Goal: Transaction & Acquisition: Purchase product/service

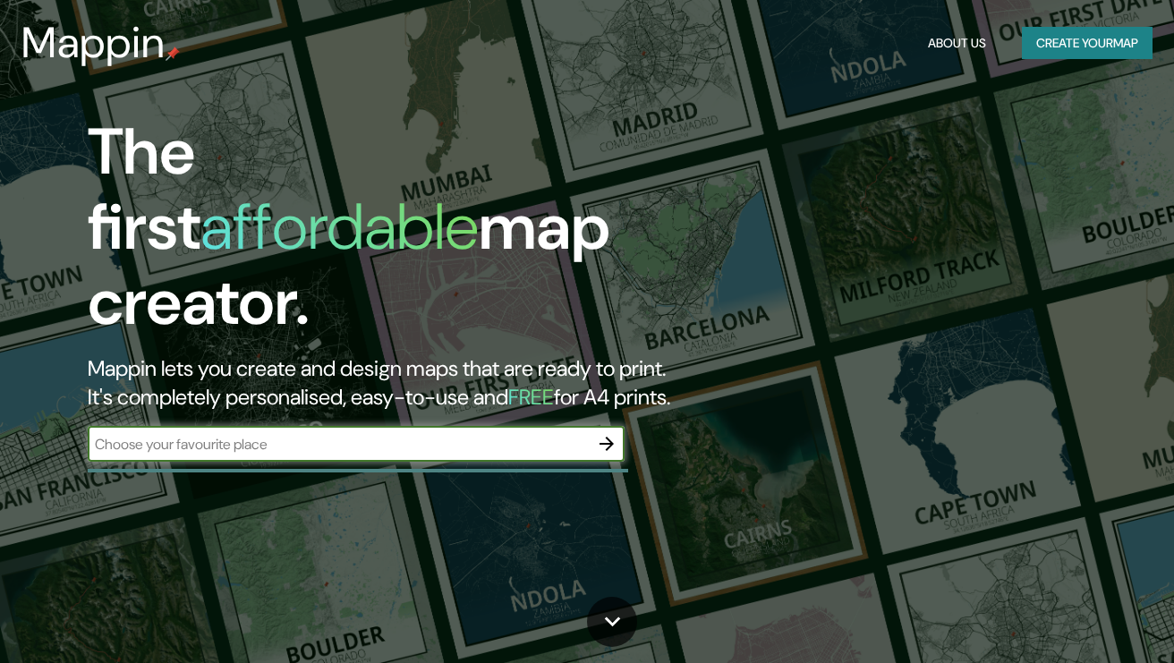
click at [427, 434] on input "text" at bounding box center [338, 444] width 501 height 21
type input "Santa Fe"
click at [602, 433] on icon "button" at bounding box center [606, 443] width 21 height 21
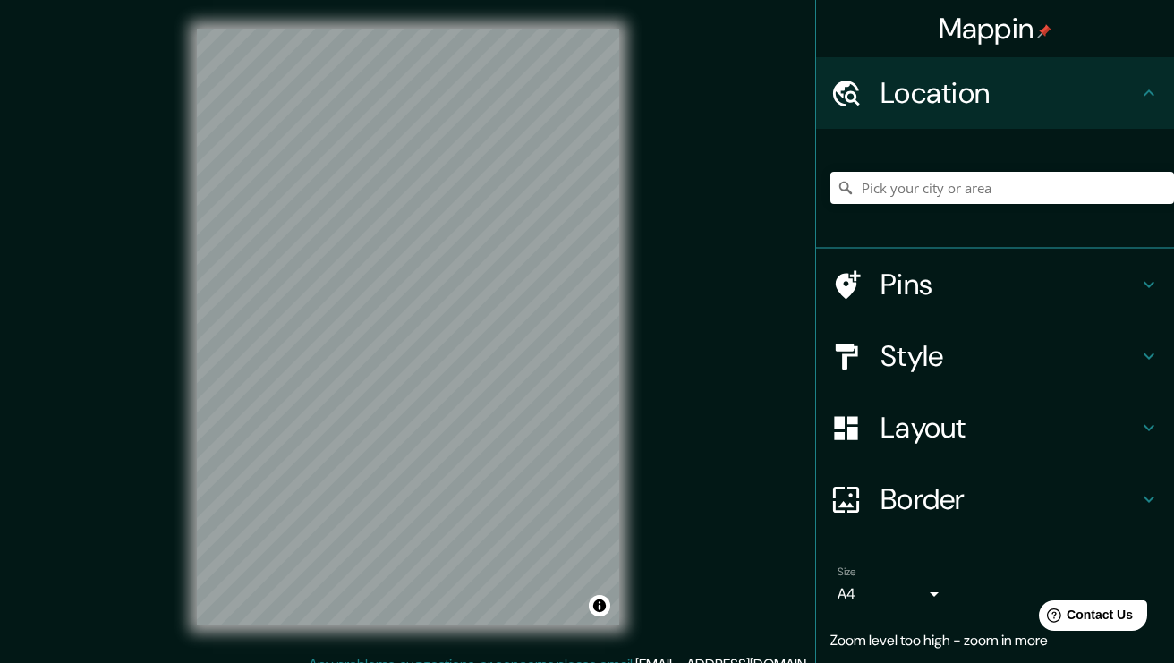
click at [918, 168] on div at bounding box center [1002, 187] width 344 height 89
click at [911, 184] on input "Pick your city or area" at bounding box center [1002, 188] width 344 height 32
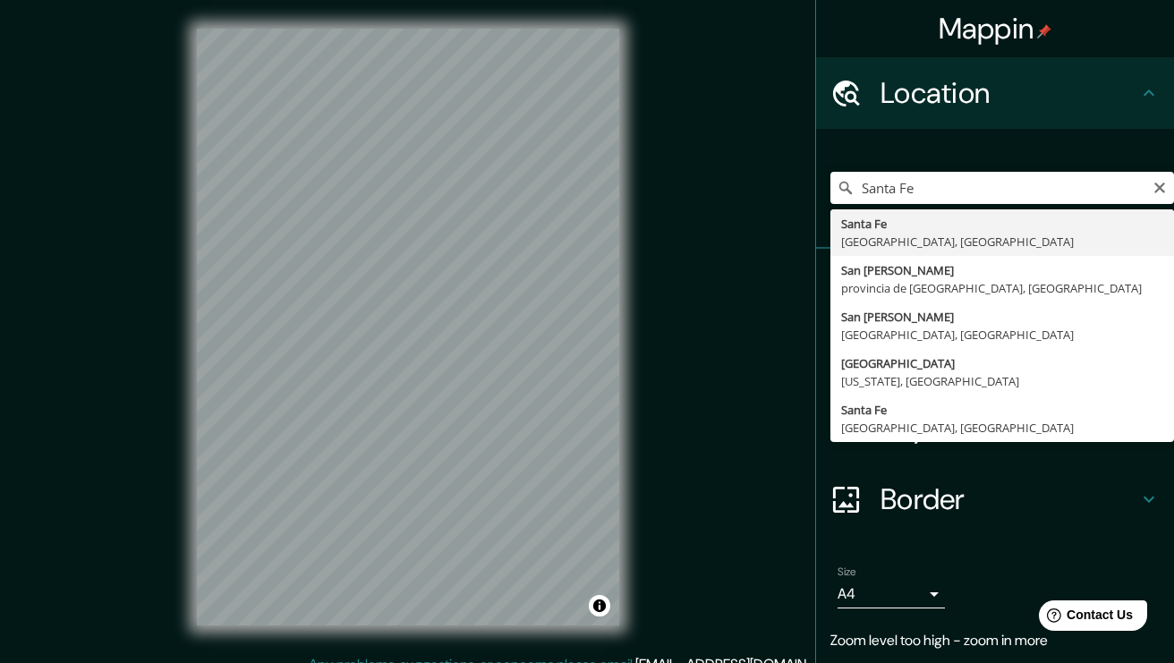
drag, startPoint x: 912, startPoint y: 188, endPoint x: 955, endPoint y: 239, distance: 66.7
type input "[GEOGRAPHIC_DATA], [GEOGRAPHIC_DATA], [GEOGRAPHIC_DATA]"
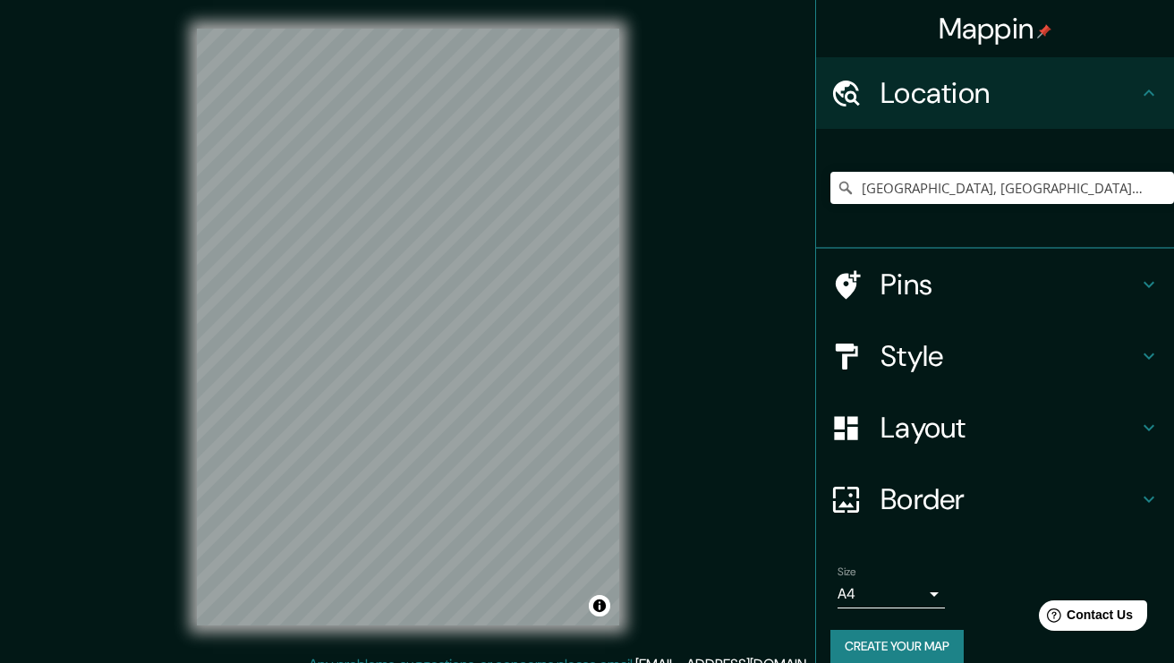
click at [911, 584] on body "Mappin Location [GEOGRAPHIC_DATA], [GEOGRAPHIC_DATA], [GEOGRAPHIC_DATA] Pins St…" at bounding box center [587, 331] width 1174 height 663
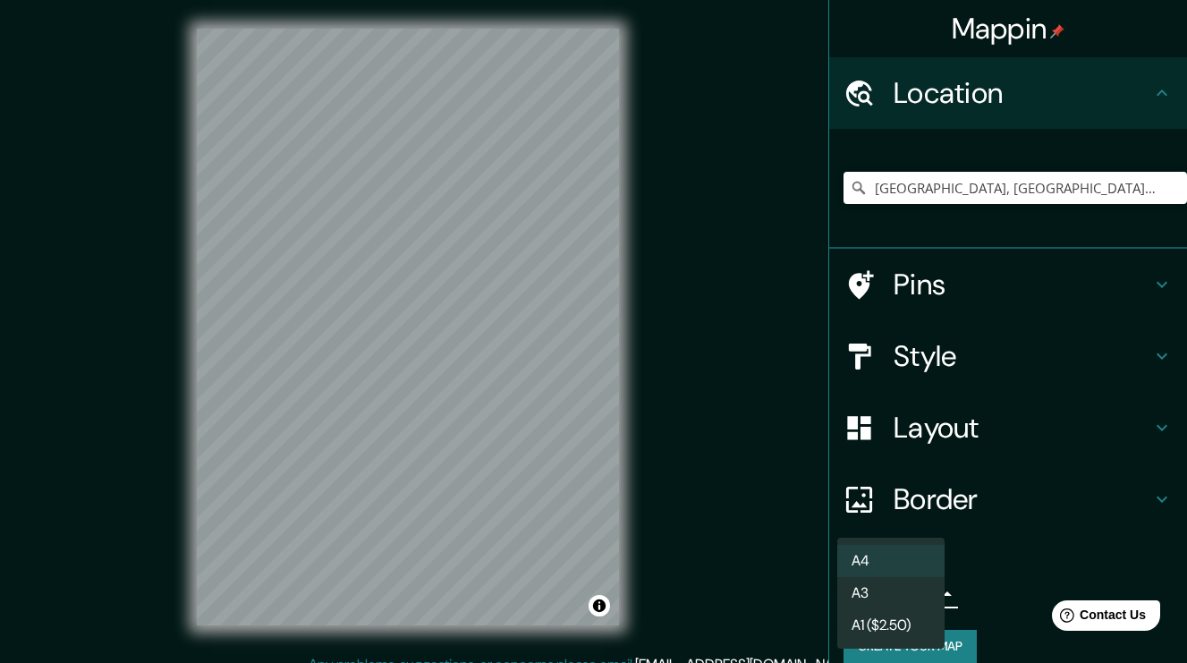
click at [915, 596] on li "A3" at bounding box center [890, 593] width 107 height 32
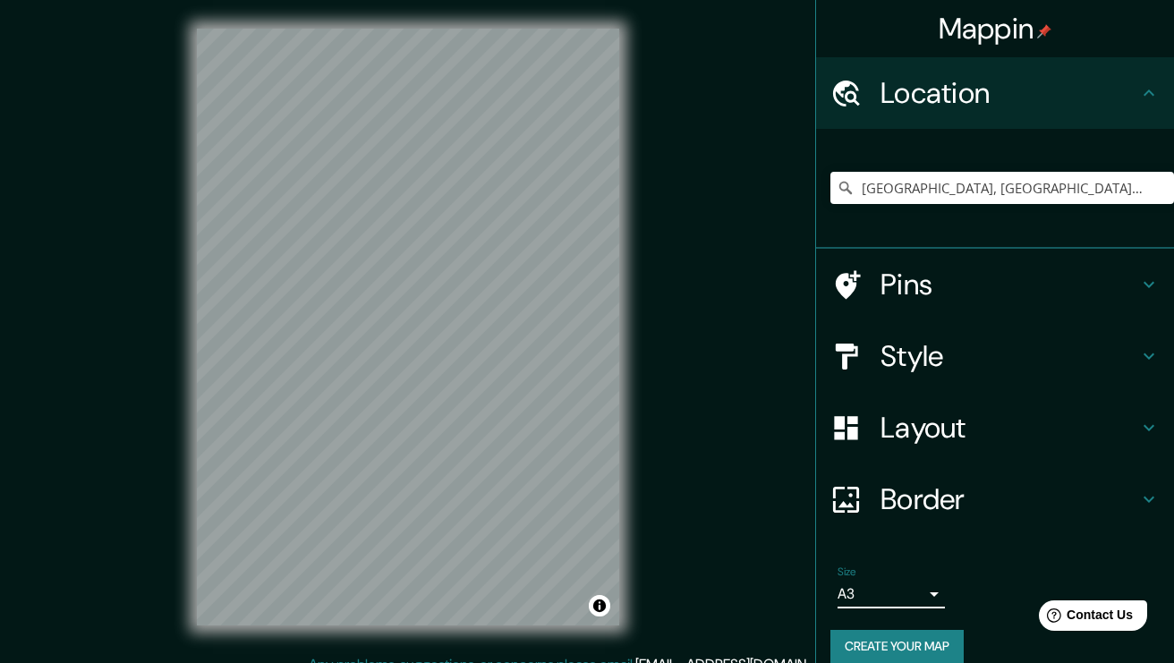
click at [915, 596] on body "Mappin Location [GEOGRAPHIC_DATA], [GEOGRAPHIC_DATA], [GEOGRAPHIC_DATA] Pins St…" at bounding box center [587, 331] width 1174 height 663
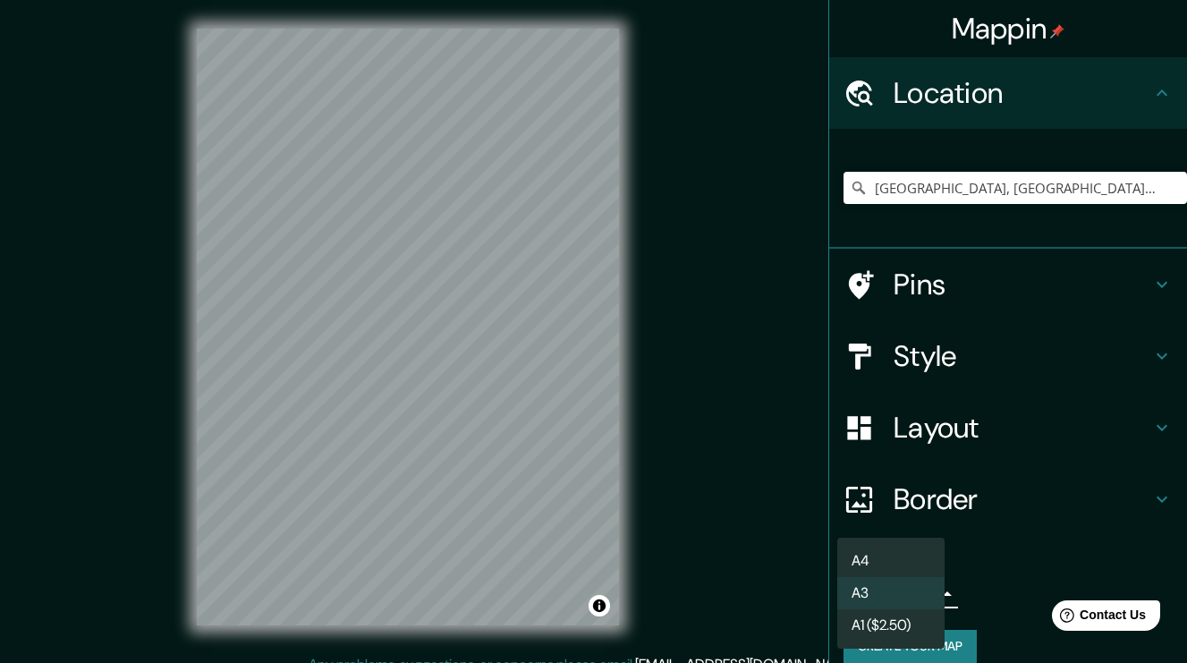
click at [911, 562] on li "A4" at bounding box center [890, 561] width 107 height 32
type input "single"
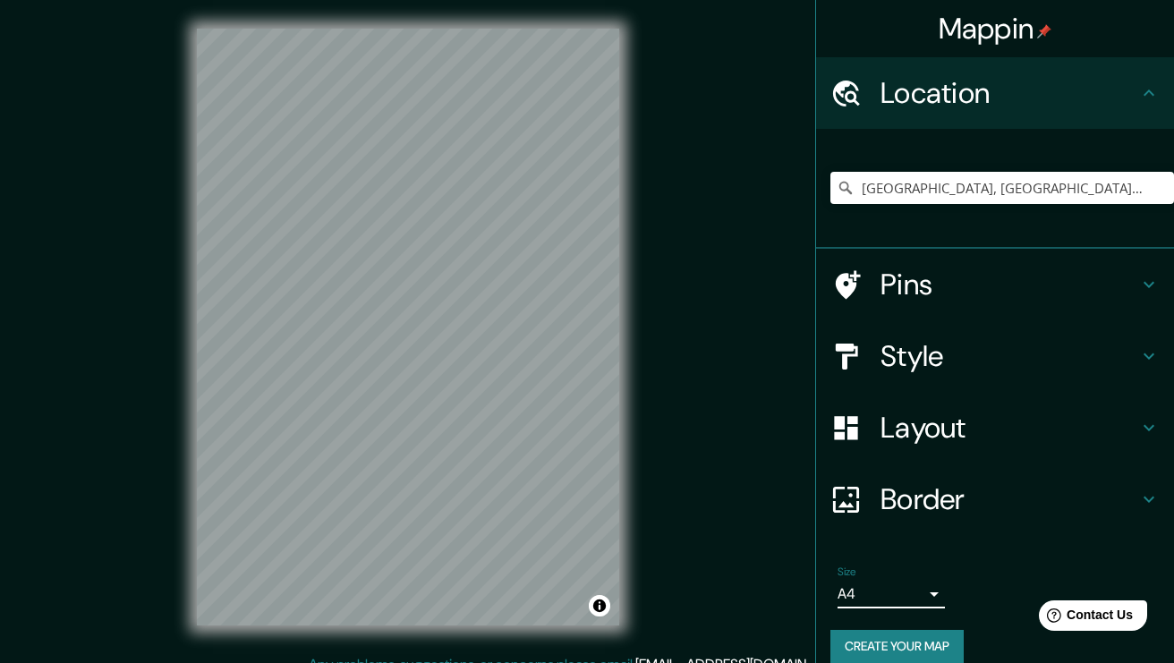
click at [909, 357] on h4 "Style" at bounding box center [1009, 356] width 258 height 36
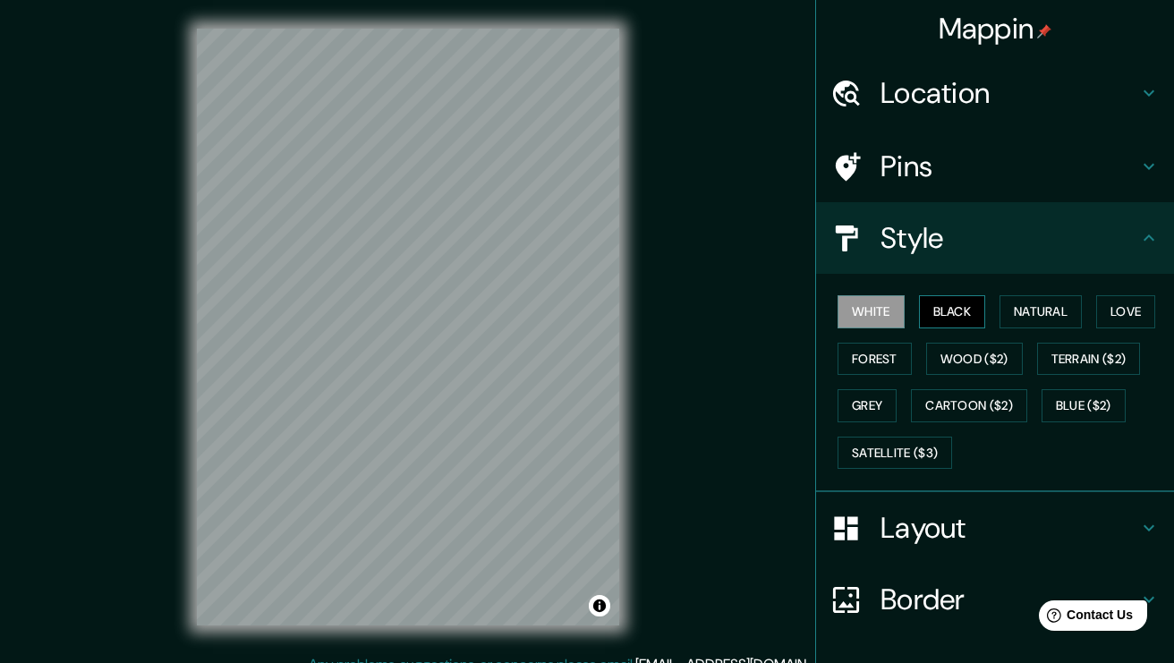
click at [922, 310] on button "Black" at bounding box center [952, 311] width 67 height 33
click at [876, 309] on button "White" at bounding box center [870, 311] width 67 height 33
drag, startPoint x: 999, startPoint y: 315, endPoint x: 1015, endPoint y: 313, distance: 15.3
click at [999, 315] on button "Natural" at bounding box center [1040, 311] width 82 height 33
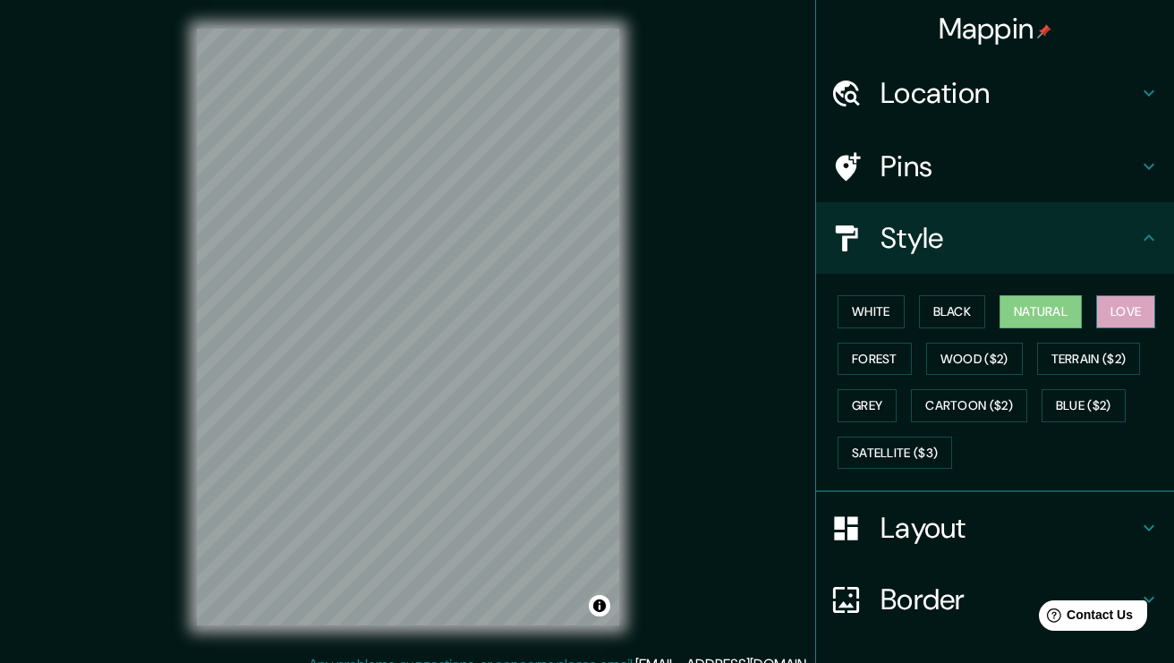
click at [1100, 312] on button "Love" at bounding box center [1125, 311] width 59 height 33
click at [892, 356] on button "Forest" at bounding box center [874, 359] width 74 height 33
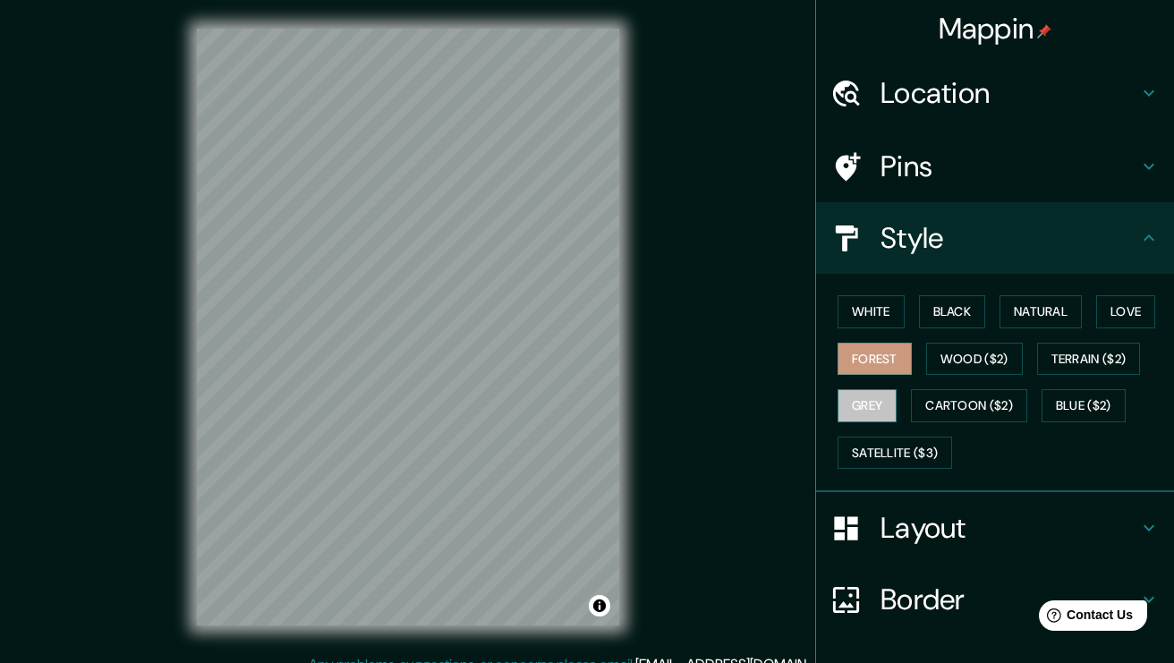
click at [866, 392] on button "Grey" at bounding box center [866, 405] width 59 height 33
click at [973, 358] on button "Wood ($2)" at bounding box center [974, 359] width 97 height 33
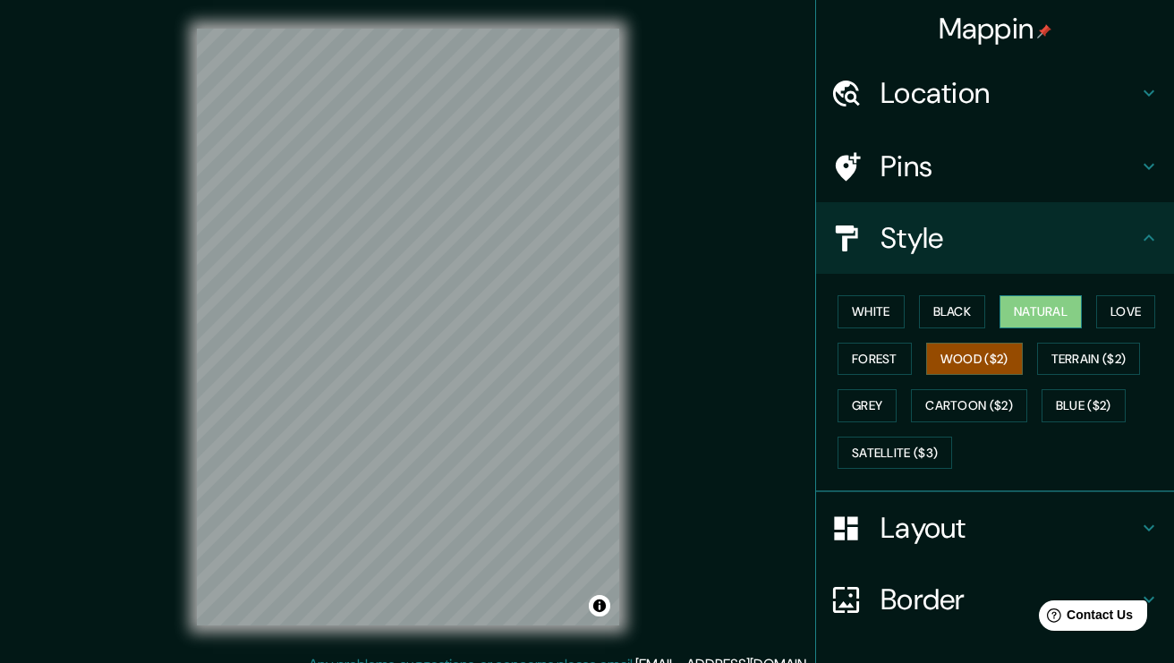
click at [1073, 312] on button "Natural" at bounding box center [1040, 311] width 82 height 33
click at [1000, 118] on div "Location" at bounding box center [995, 93] width 358 height 72
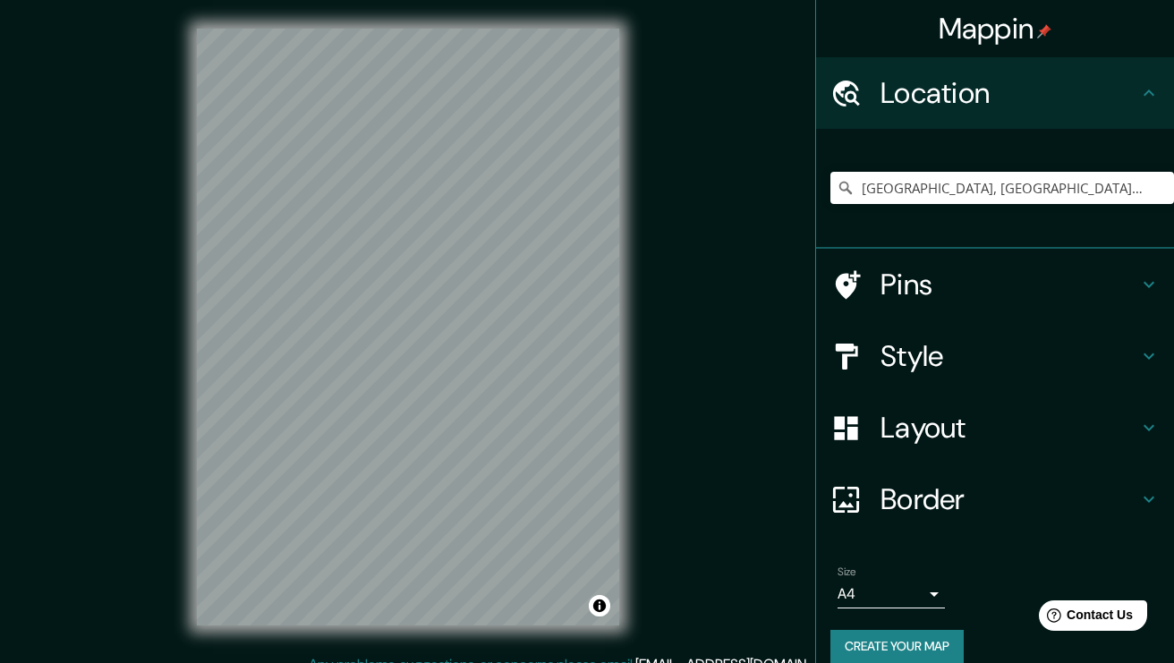
click at [1000, 118] on div "Location" at bounding box center [995, 93] width 358 height 72
click at [998, 495] on h4 "Border" at bounding box center [1009, 499] width 258 height 36
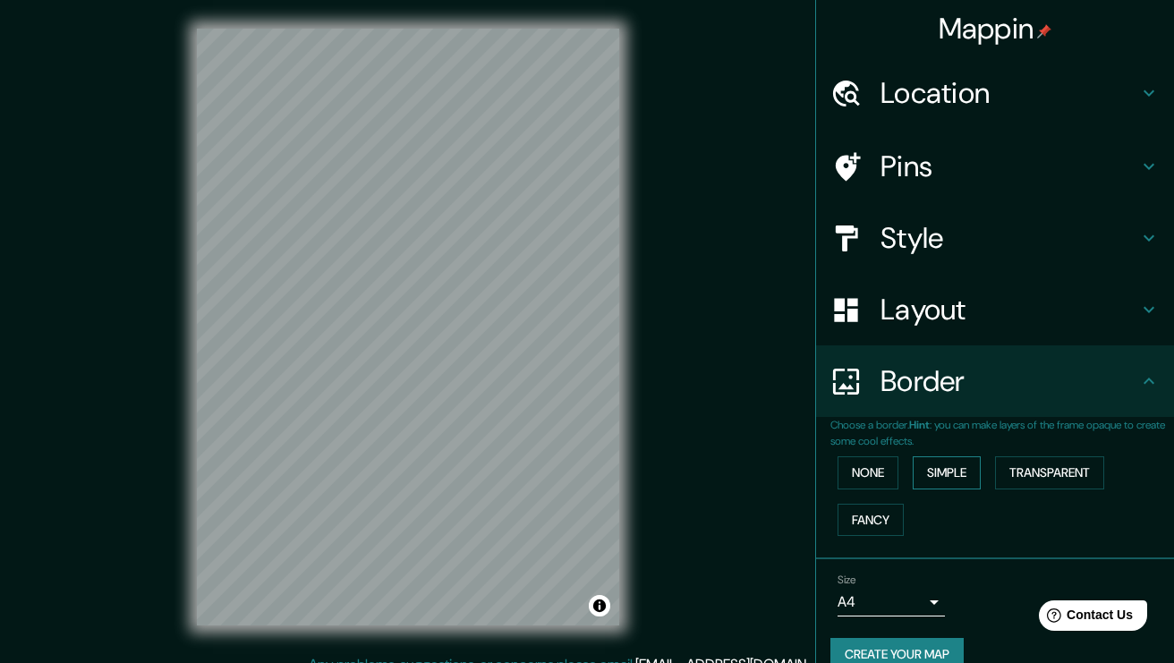
click at [930, 469] on button "Simple" at bounding box center [947, 472] width 68 height 33
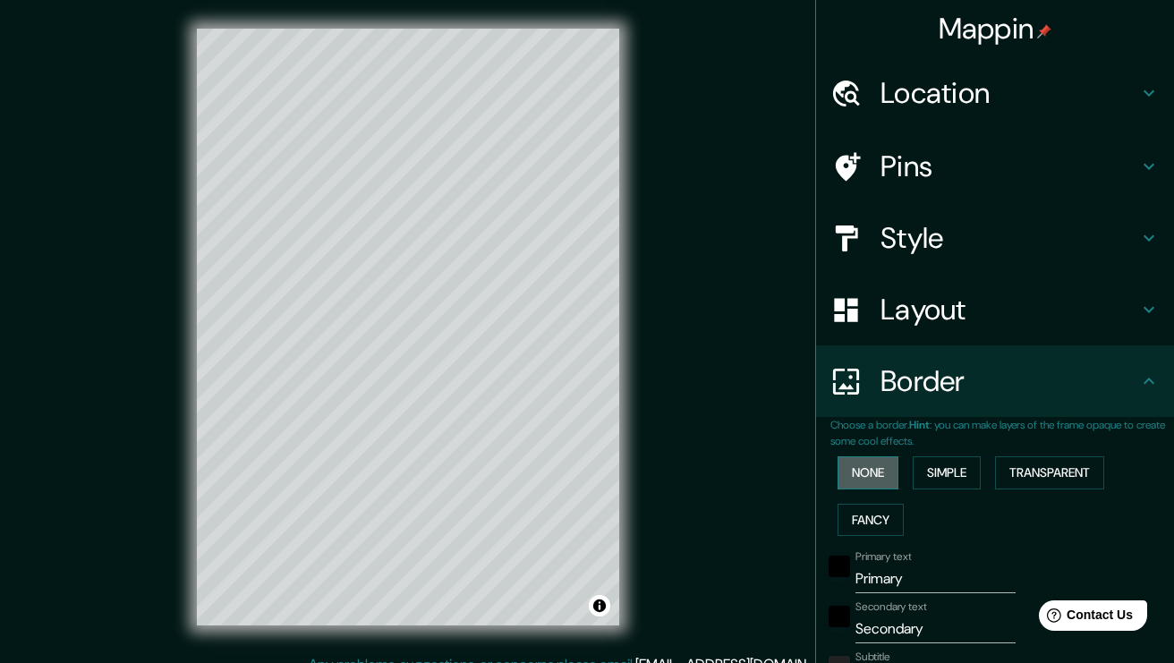
click at [863, 469] on button "None" at bounding box center [867, 472] width 61 height 33
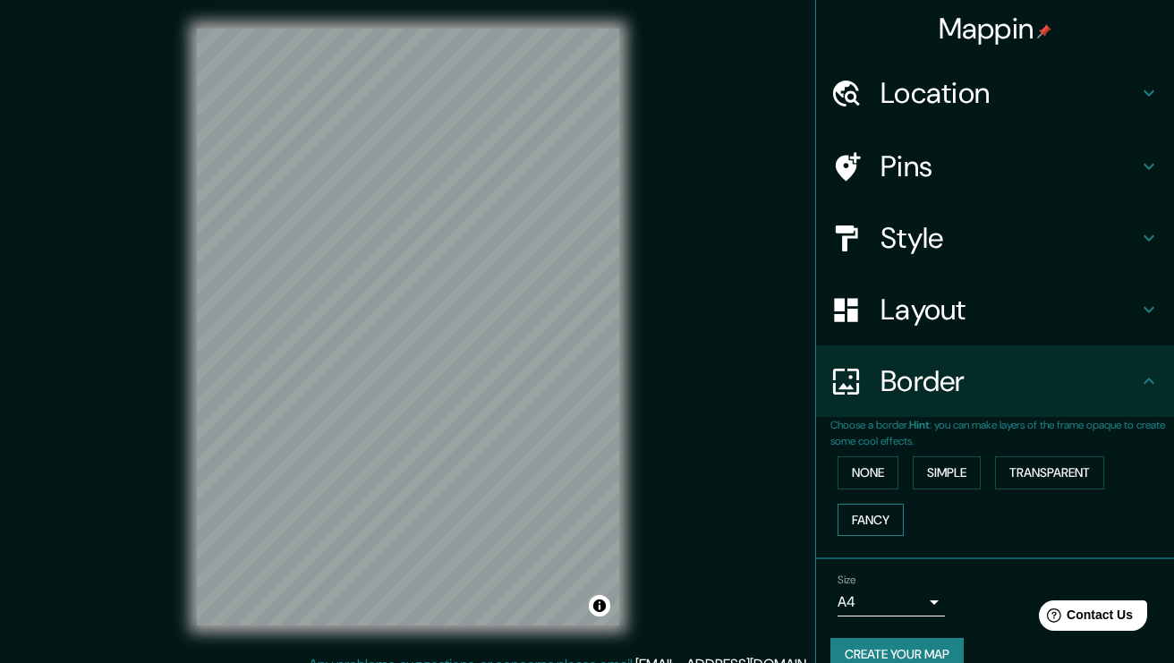
click at [872, 504] on button "Fancy" at bounding box center [870, 520] width 66 height 33
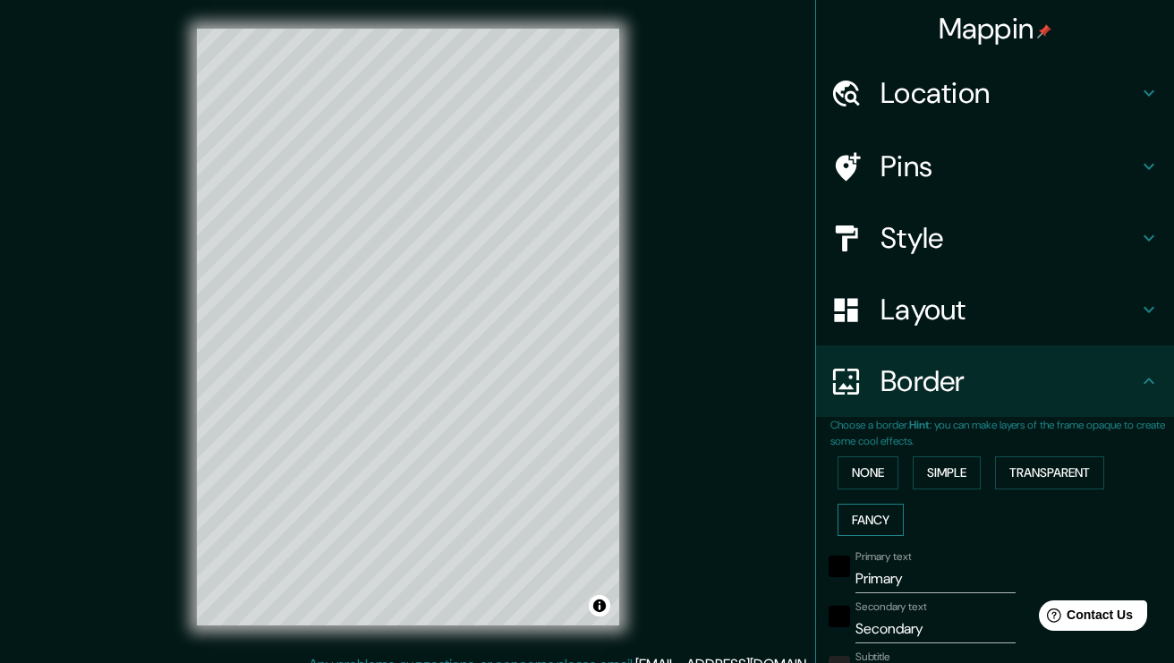
click at [872, 504] on button "Fancy" at bounding box center [870, 520] width 66 height 33
type input "189"
type input "38"
type input "19"
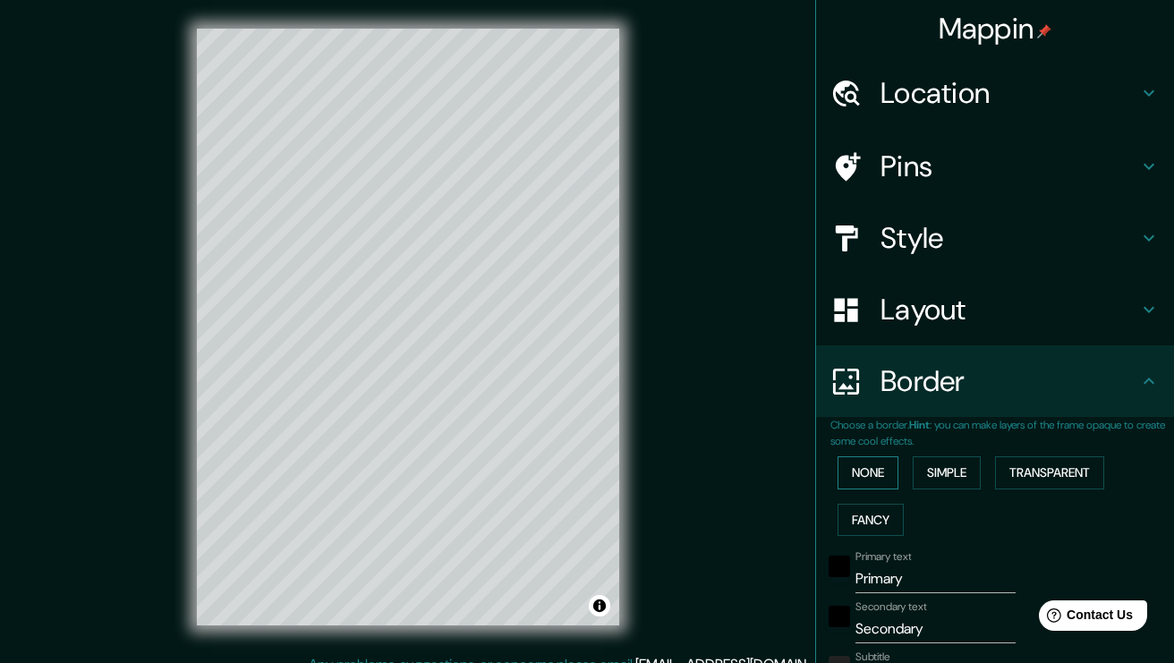
click at [866, 457] on button "None" at bounding box center [867, 472] width 61 height 33
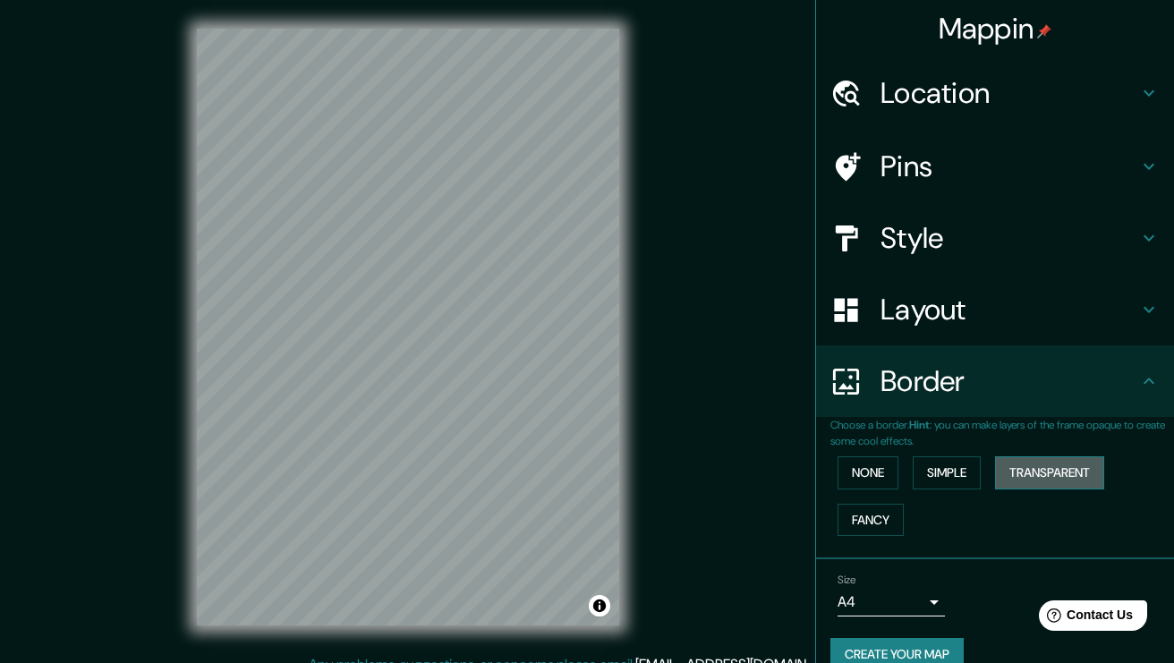
click at [1079, 468] on button "Transparent" at bounding box center [1049, 472] width 109 height 33
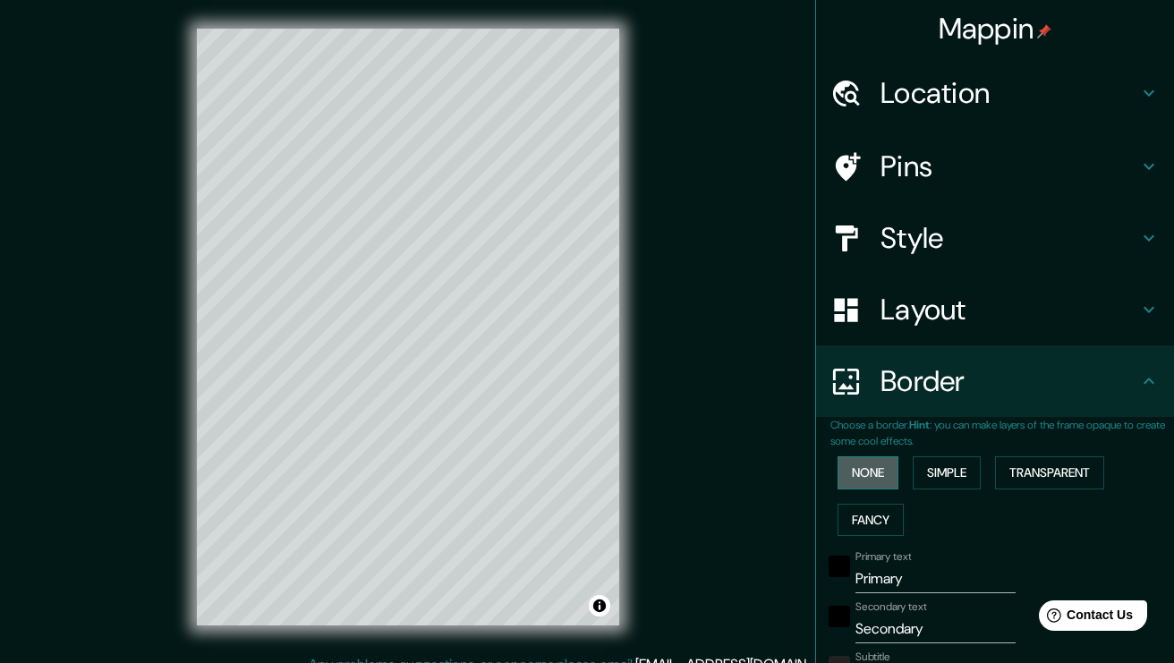
click at [867, 456] on button "None" at bounding box center [867, 472] width 61 height 33
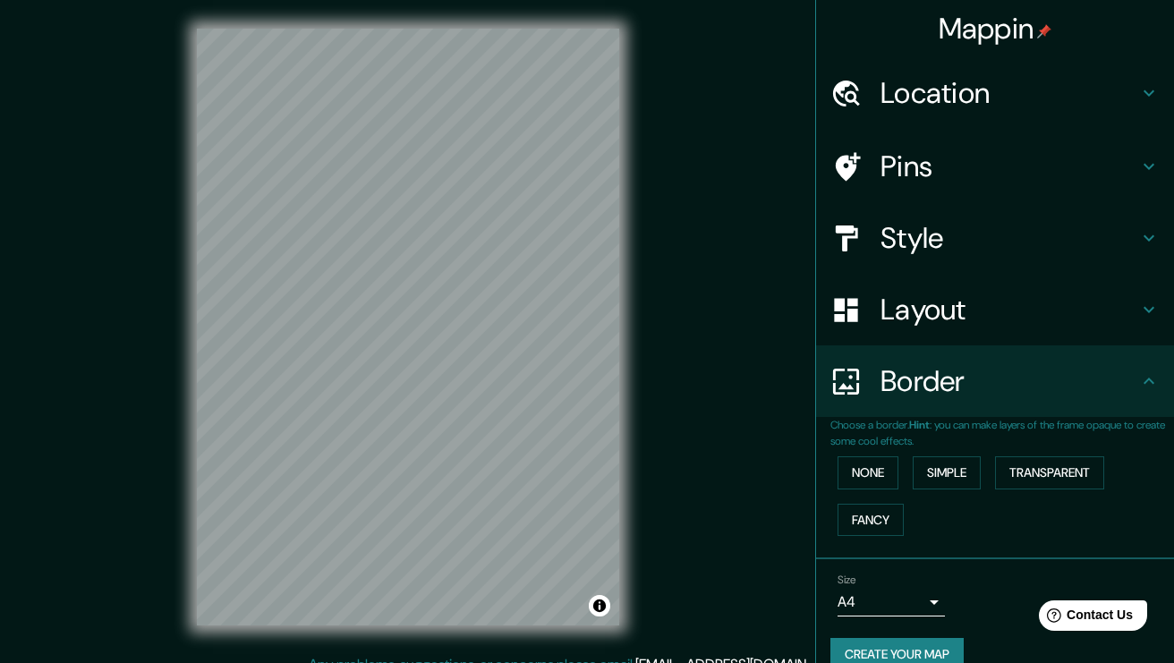
click at [994, 340] on div "Layout" at bounding box center [995, 310] width 358 height 72
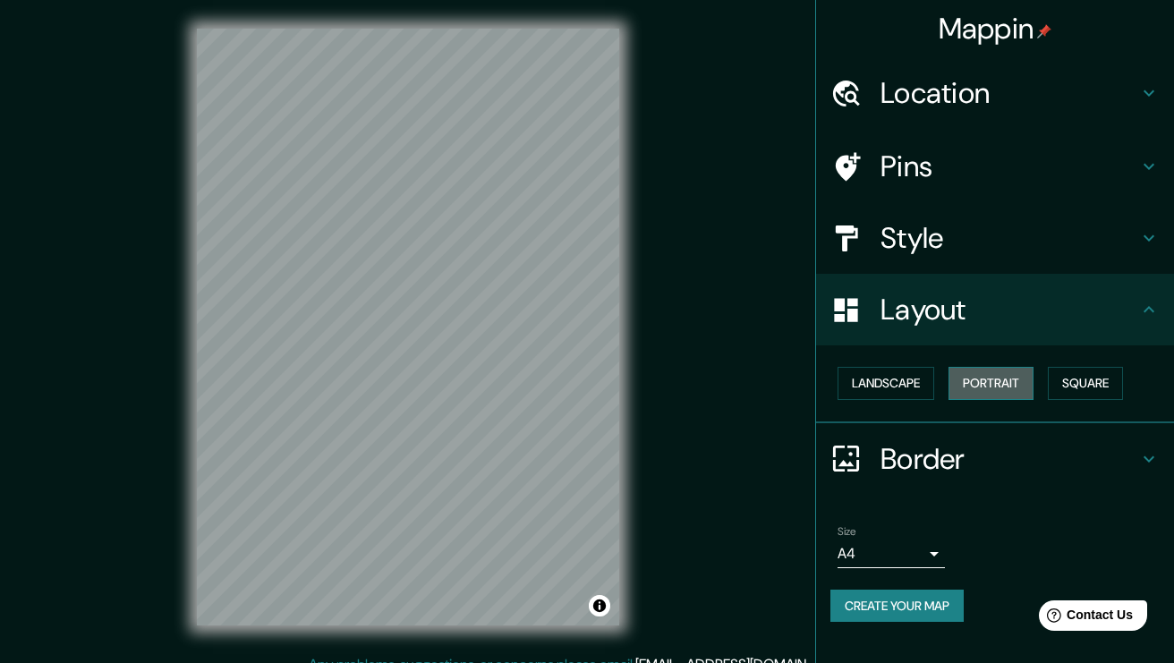
click at [962, 388] on button "Portrait" at bounding box center [990, 383] width 85 height 33
click at [908, 384] on button "Landscape" at bounding box center [885, 383] width 97 height 33
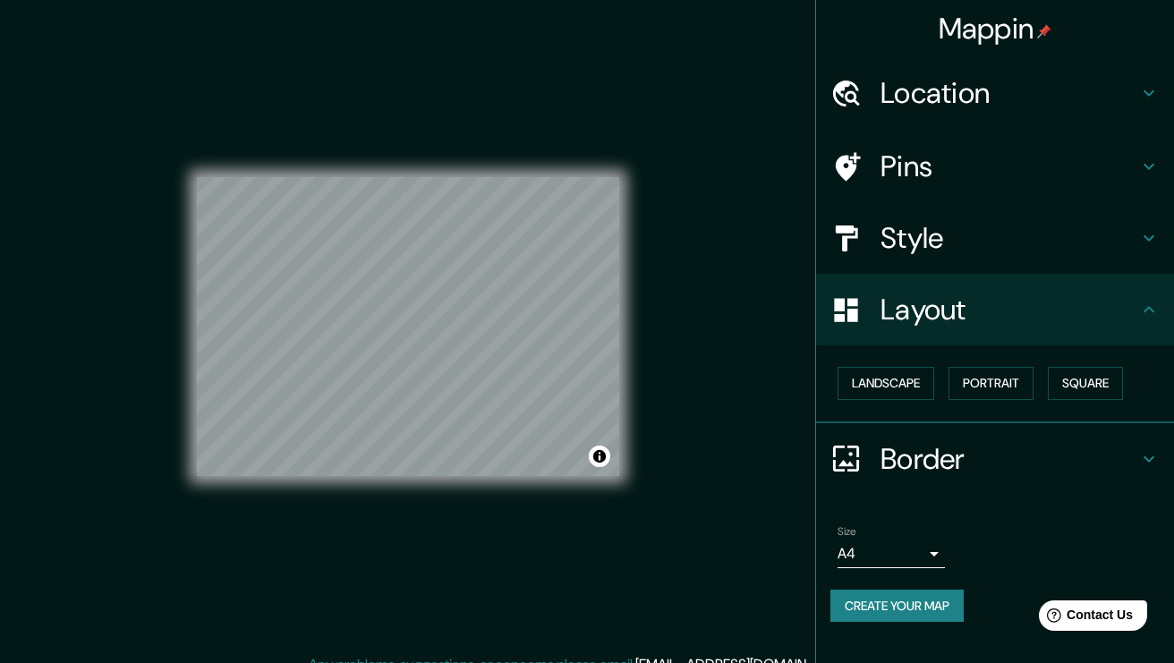
click at [1038, 383] on div "Landscape [GEOGRAPHIC_DATA]" at bounding box center [1002, 383] width 344 height 47
click at [984, 387] on button "Portrait" at bounding box center [990, 383] width 85 height 33
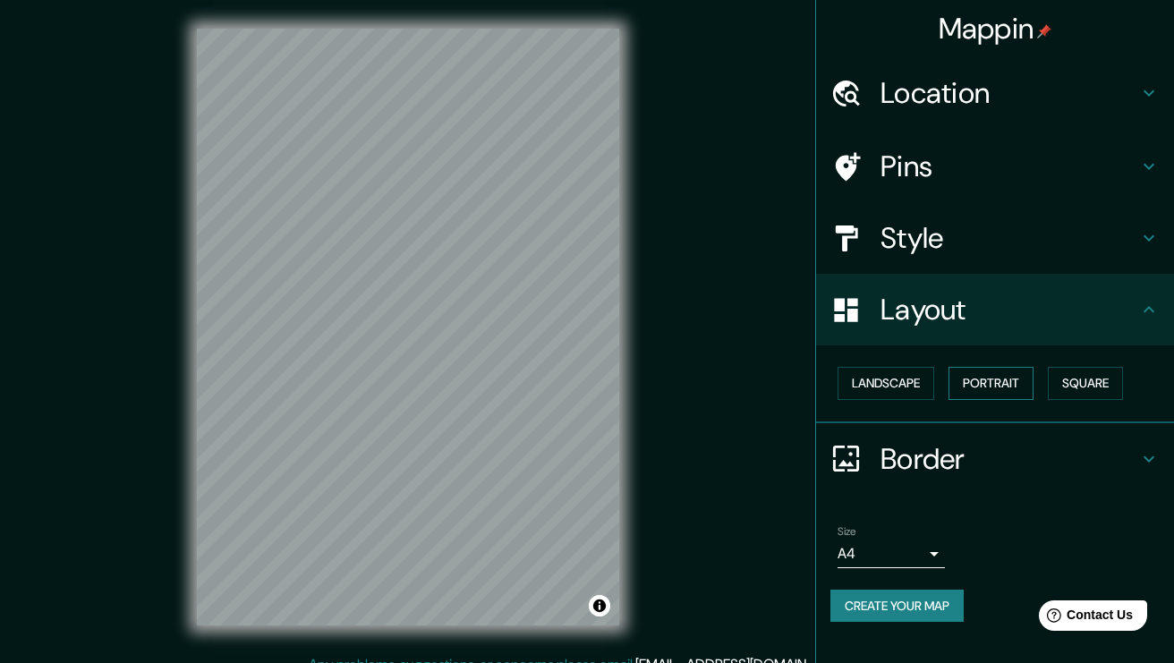
click at [950, 389] on button "Portrait" at bounding box center [990, 383] width 85 height 33
click at [1083, 387] on button "Square" at bounding box center [1085, 383] width 75 height 33
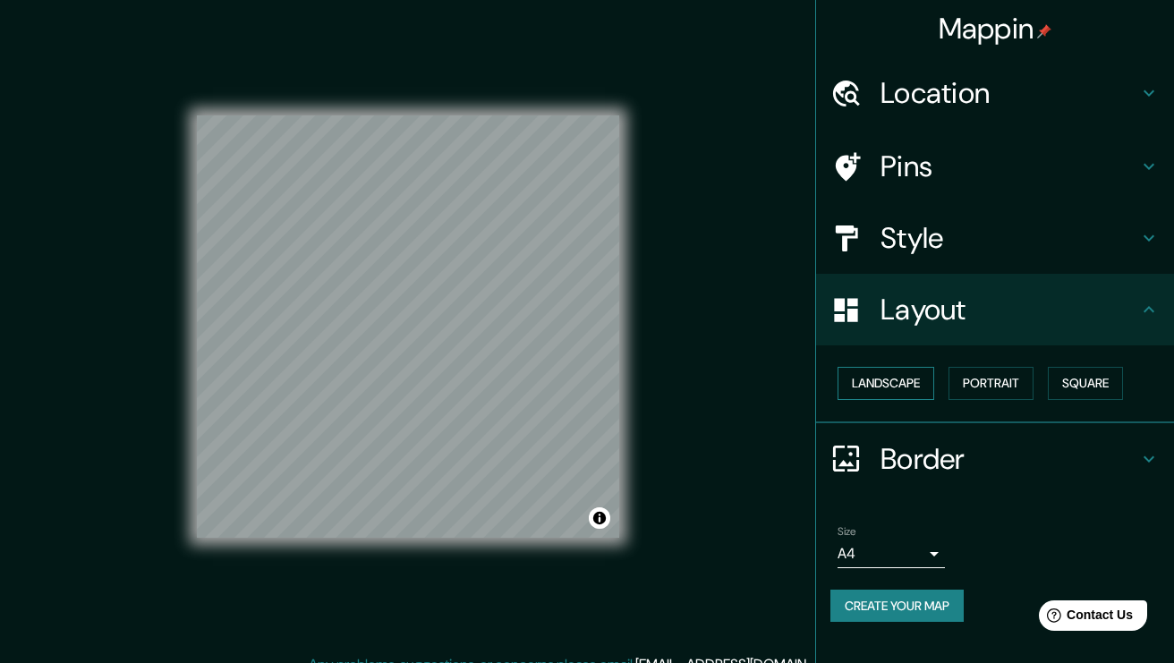
click at [860, 388] on button "Landscape" at bounding box center [885, 383] width 97 height 33
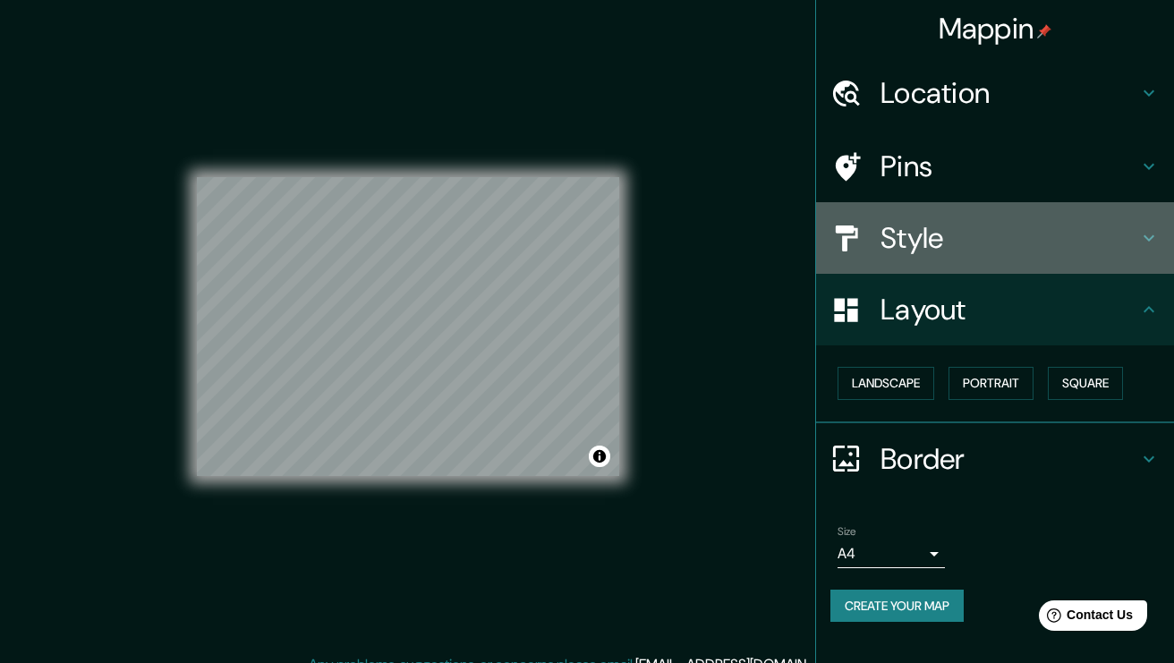
click at [898, 252] on h4 "Style" at bounding box center [1009, 238] width 258 height 36
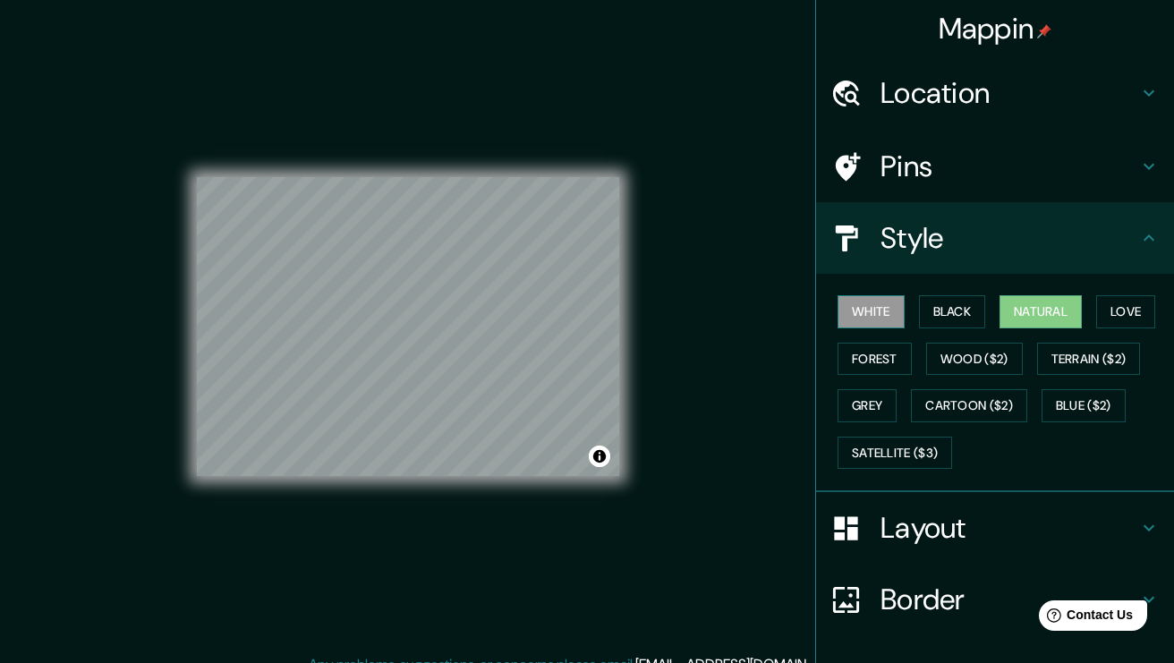
click at [876, 315] on button "White" at bounding box center [870, 311] width 67 height 33
click at [923, 315] on button "Black" at bounding box center [952, 311] width 67 height 33
click at [888, 312] on button "White" at bounding box center [870, 311] width 67 height 33
click at [1004, 328] on div "White Black Natural Love Forest Wood ($2) Terrain ($2) Grey Cartoon ($2) Blue (…" at bounding box center [1002, 382] width 344 height 188
click at [1036, 318] on button "Natural" at bounding box center [1040, 311] width 82 height 33
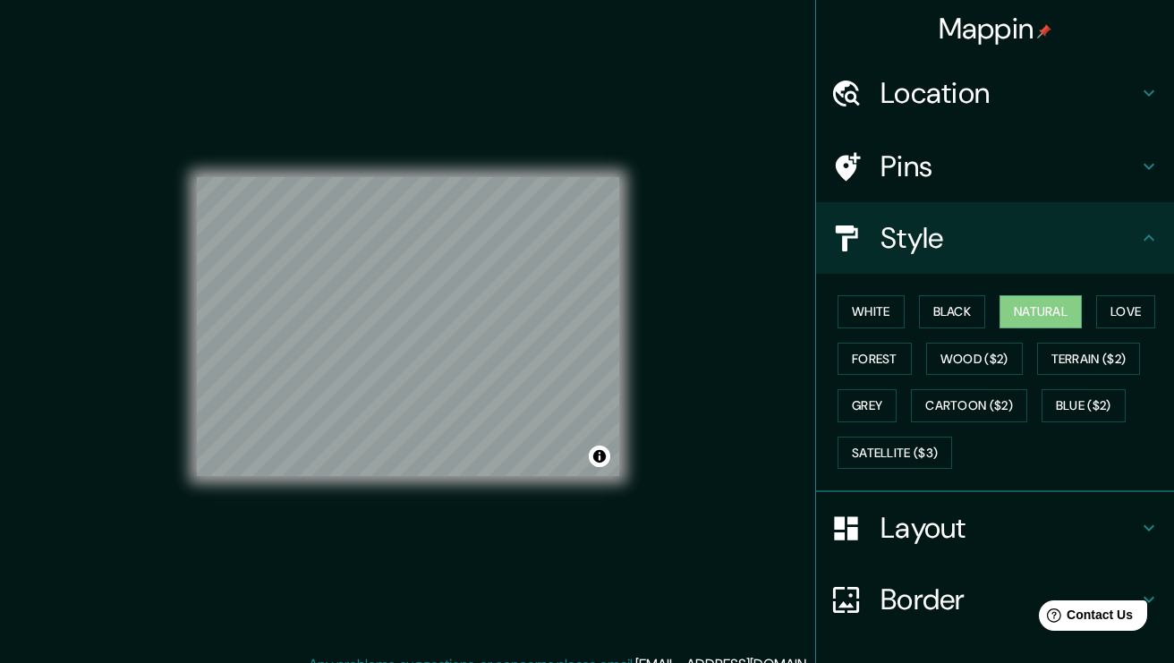
drag, startPoint x: 1125, startPoint y: 305, endPoint x: 1103, endPoint y: 330, distance: 33.0
click at [1125, 304] on button "Love" at bounding box center [1125, 311] width 59 height 33
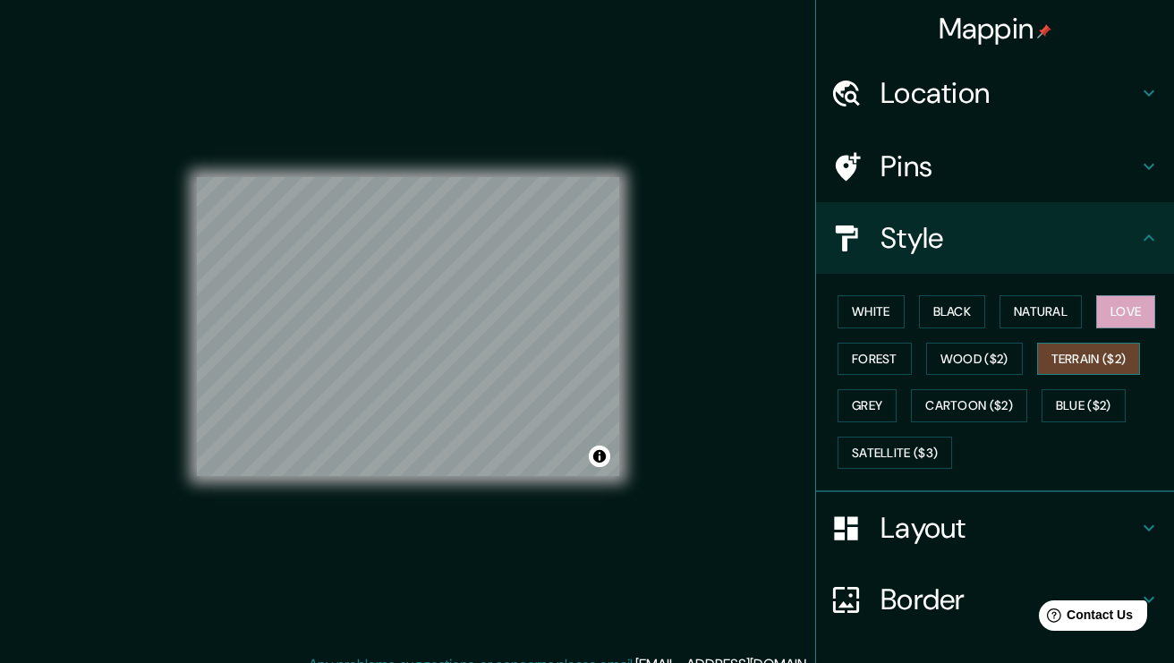
click at [1075, 358] on button "Terrain ($2)" at bounding box center [1089, 359] width 104 height 33
click at [1013, 369] on div "White Black Natural Love Forest Wood ($2) Terrain ($2) Grey Cartoon ($2) Blue (…" at bounding box center [1002, 382] width 344 height 188
click at [1041, 331] on div "White Black Natural Love Forest Wood ($2) Terrain ($2) Grey Cartoon ($2) Blue (…" at bounding box center [1002, 382] width 344 height 188
click at [938, 383] on div "White Black Natural Love Forest Wood ($2) Terrain ($2) Grey Cartoon ($2) Blue (…" at bounding box center [1002, 382] width 344 height 188
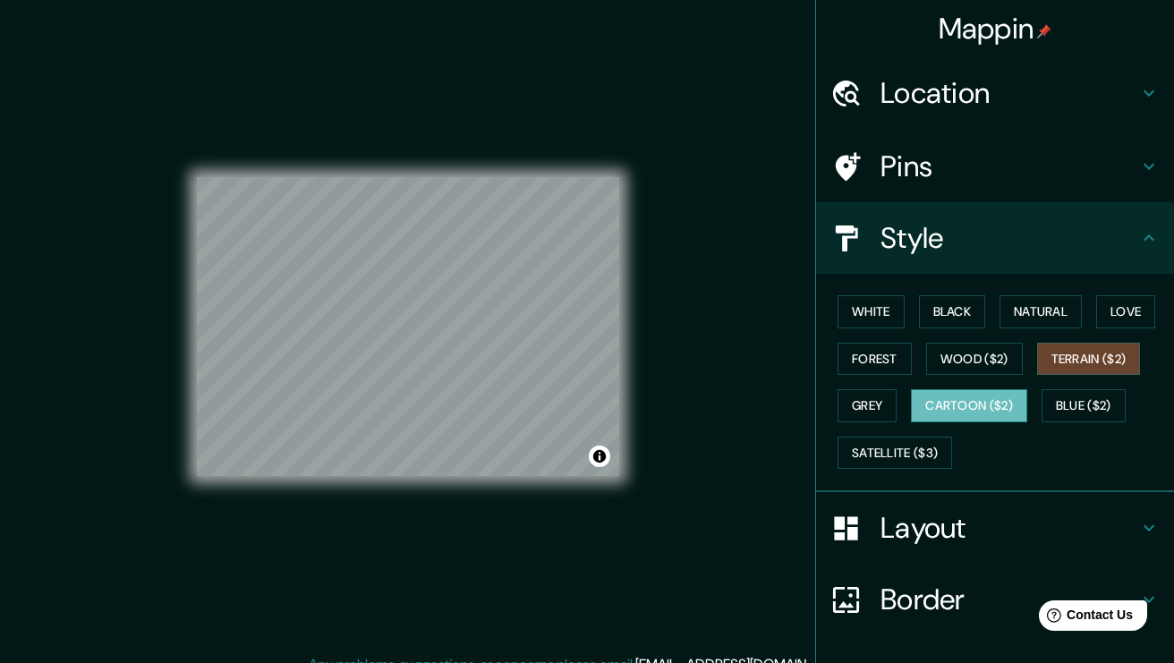
click at [958, 391] on button "Cartoon ($2)" at bounding box center [969, 405] width 116 height 33
click at [880, 399] on button "Grey" at bounding box center [866, 405] width 59 height 33
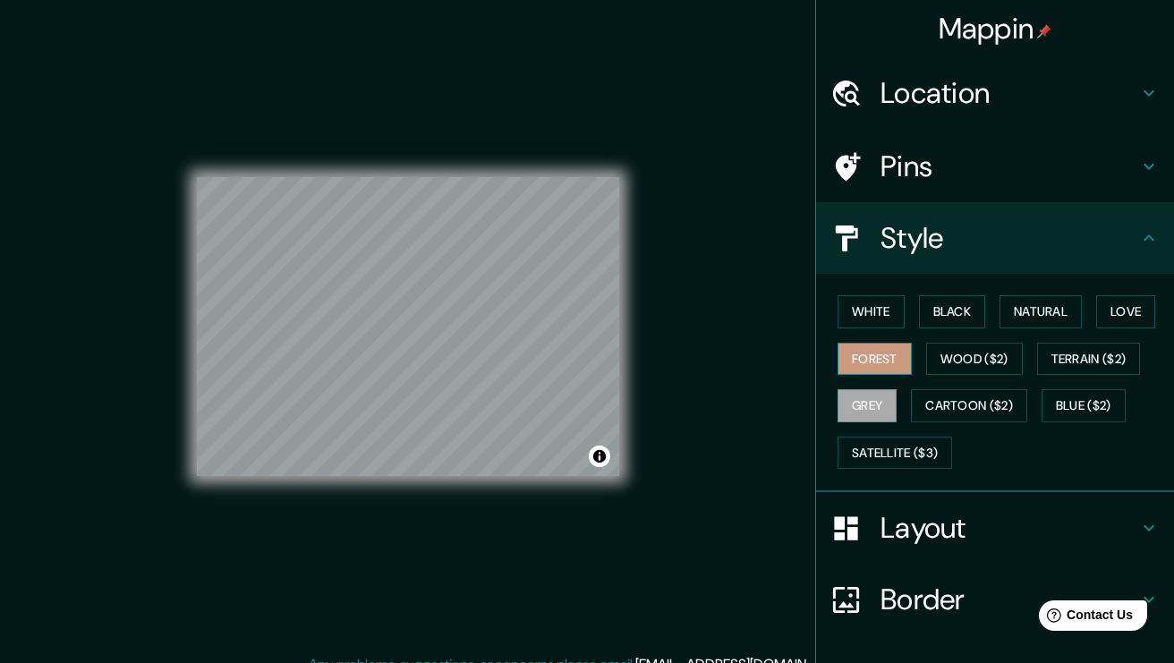
click at [864, 357] on button "Forest" at bounding box center [874, 359] width 74 height 33
click at [932, 358] on button "Wood ($2)" at bounding box center [974, 359] width 97 height 33
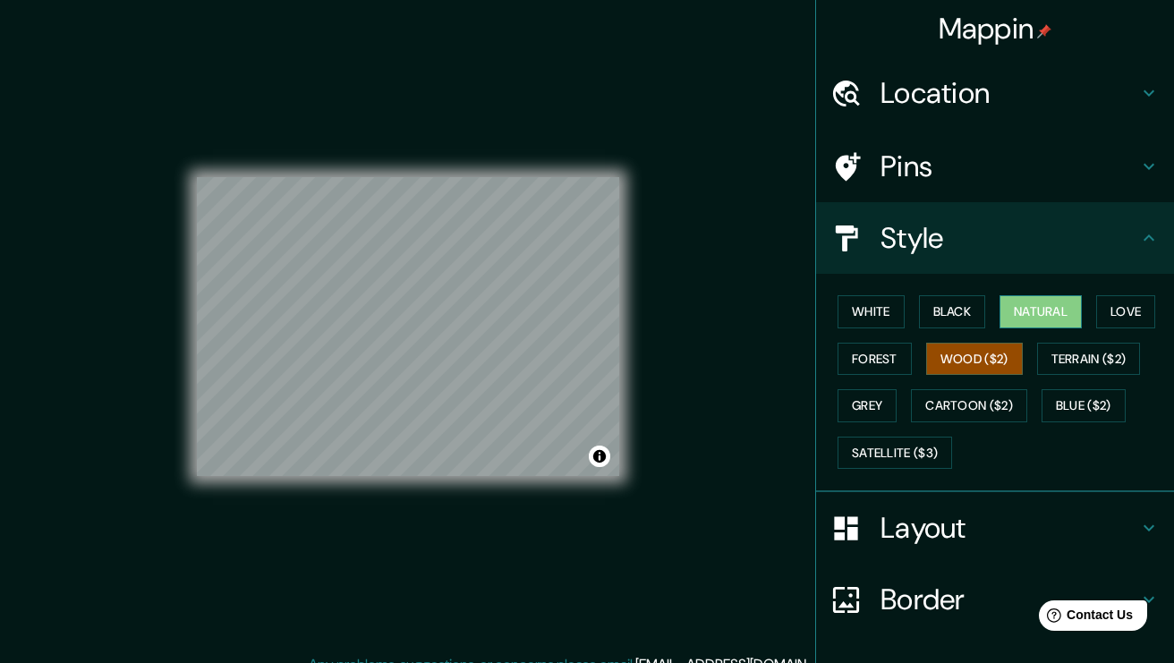
click at [1004, 319] on button "Natural" at bounding box center [1040, 311] width 82 height 33
click at [1009, 73] on div "Location" at bounding box center [995, 93] width 358 height 72
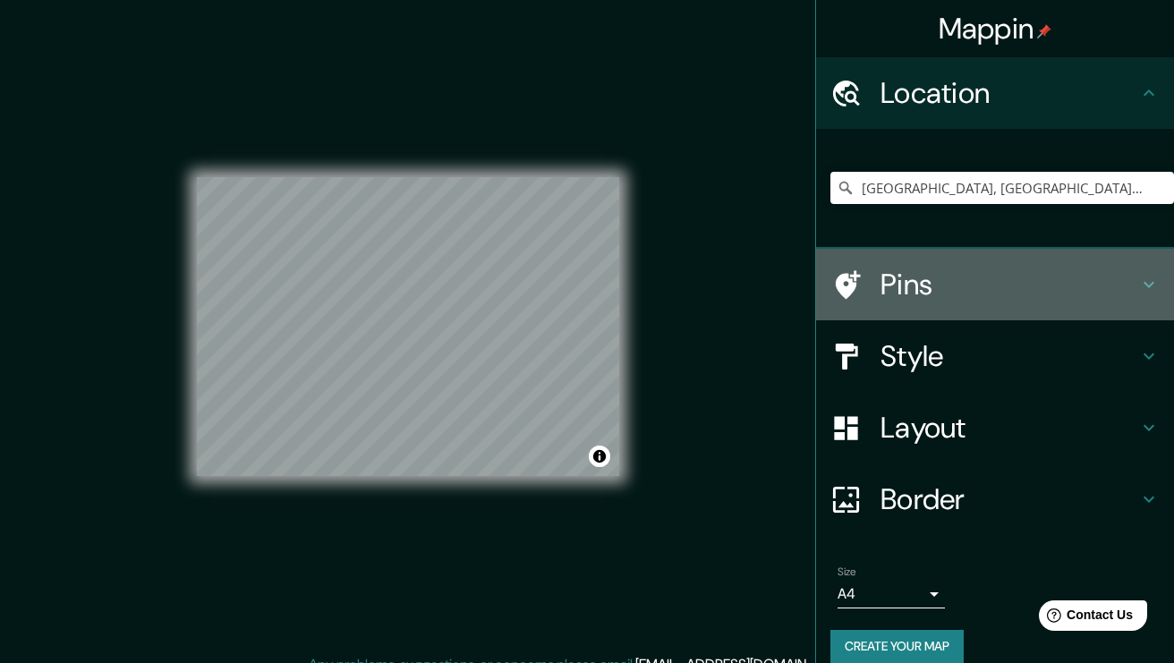
click at [967, 290] on h4 "Pins" at bounding box center [1009, 285] width 258 height 36
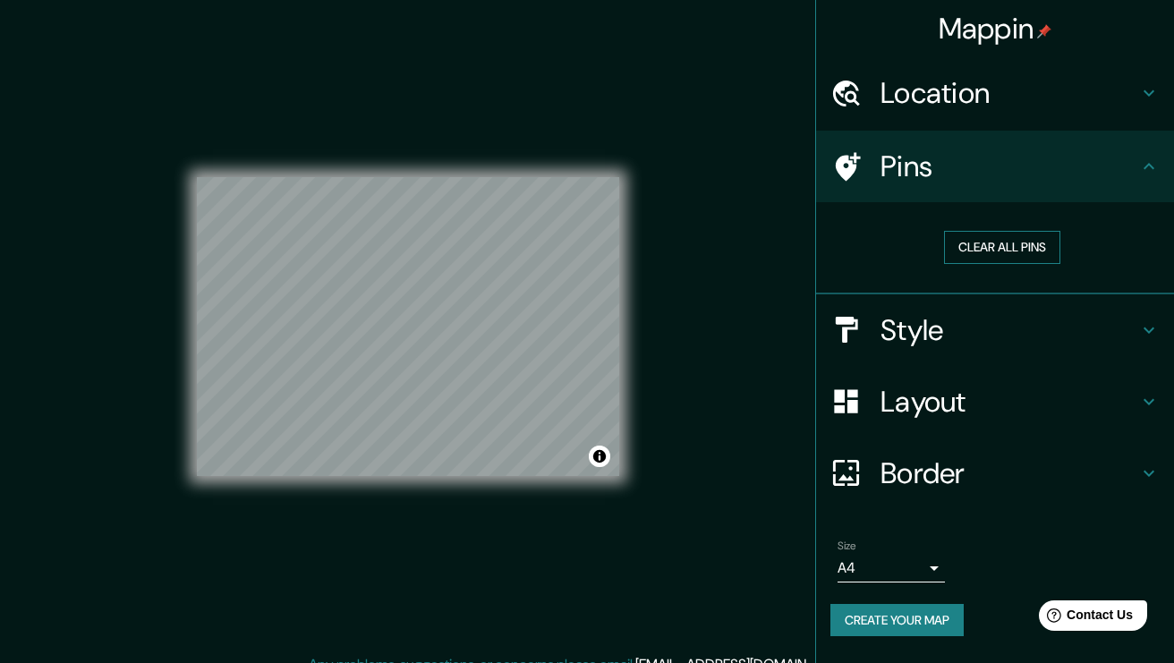
click at [973, 252] on button "Clear all pins" at bounding box center [1002, 247] width 116 height 33
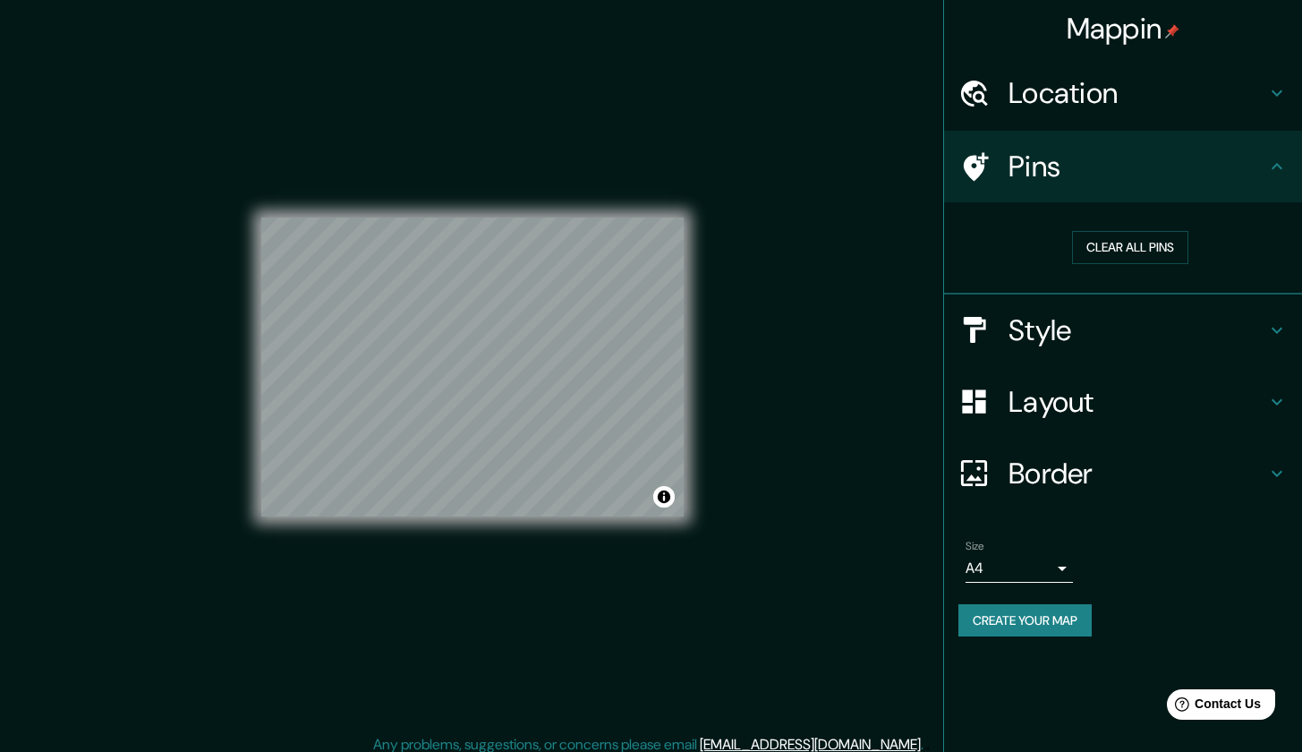
click at [1048, 105] on h4 "Location" at bounding box center [1137, 93] width 258 height 36
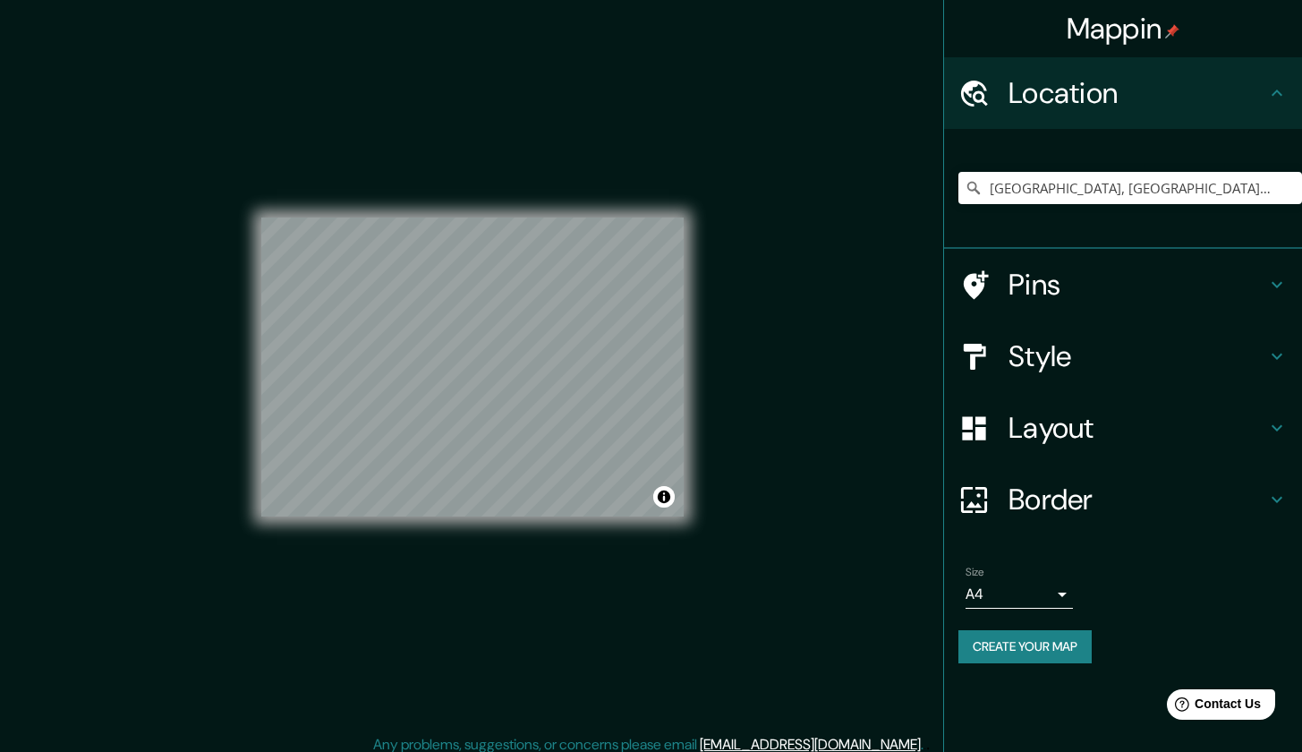
click at [1083, 268] on h4 "Pins" at bounding box center [1137, 285] width 258 height 36
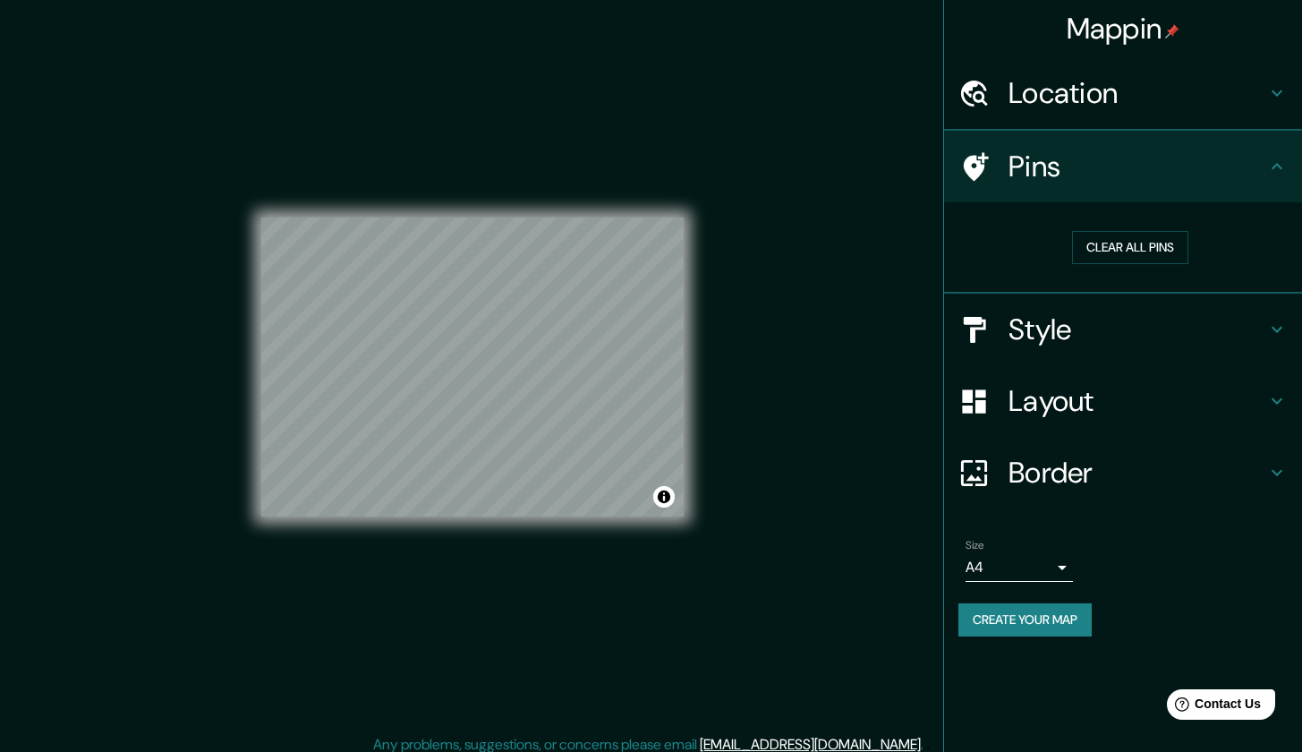
click at [1083, 312] on h4 "Style" at bounding box center [1137, 329] width 258 height 36
